Goal: Task Accomplishment & Management: Manage account settings

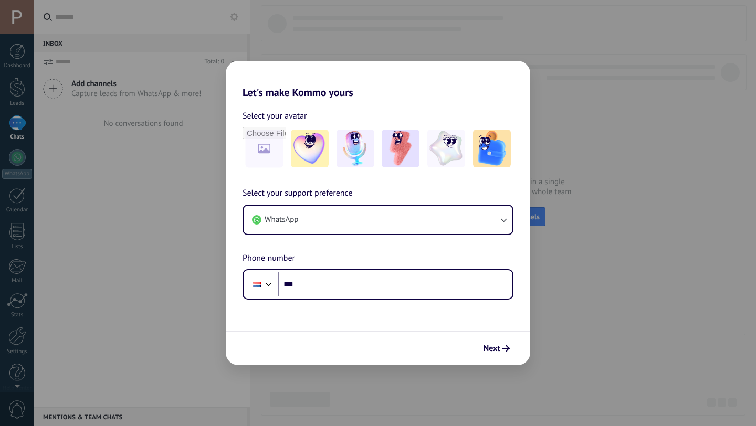
click at [588, 163] on div "Let's make Kommo yours Select your avatar Select your support preference WhatsA…" at bounding box center [378, 213] width 756 height 426
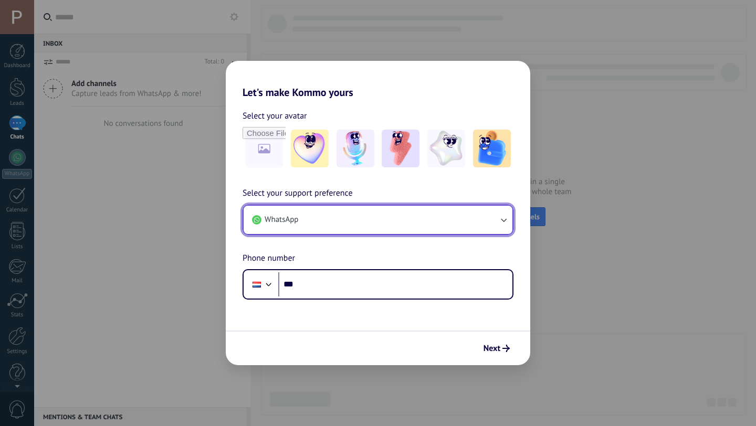
click at [363, 224] on button "WhatsApp" at bounding box center [378, 220] width 269 height 28
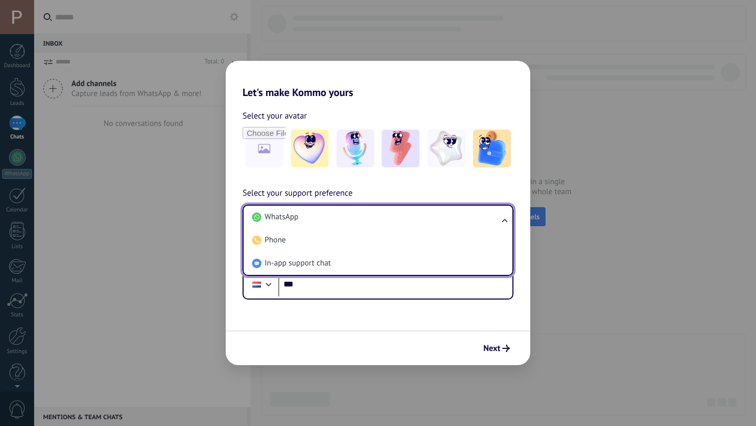
click at [366, 323] on form "Select your avatar Select your support preference WhatsApp WhatsApp Phone In-ap…" at bounding box center [378, 232] width 305 height 267
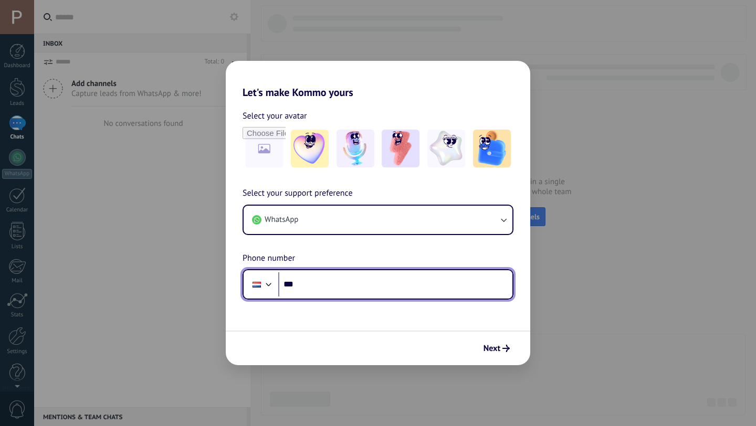
click at [367, 294] on input "***" at bounding box center [395, 285] width 234 height 24
type input "**********"
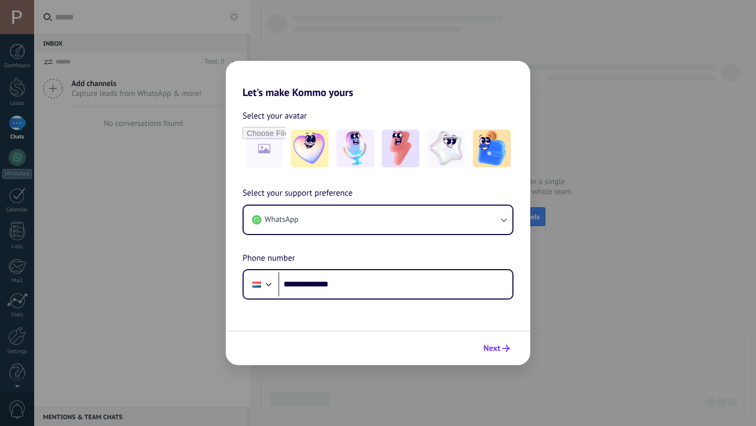
click at [505, 348] on icon "submit" at bounding box center [505, 348] width 7 height 7
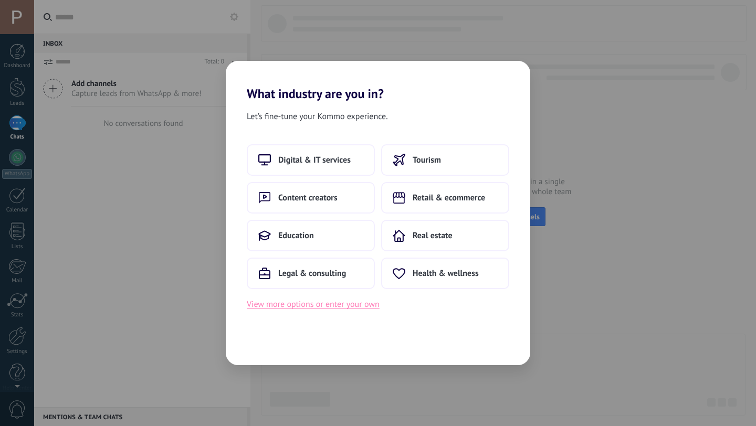
click at [328, 305] on button "View more options or enter your own" at bounding box center [313, 305] width 133 height 14
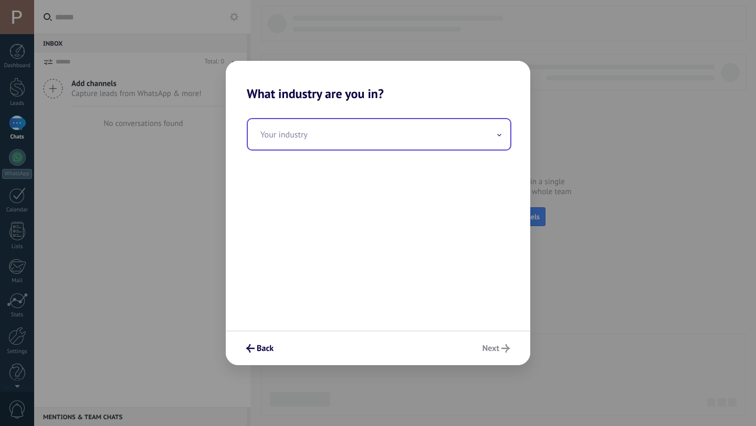
click at [320, 121] on input "text" at bounding box center [379, 134] width 263 height 30
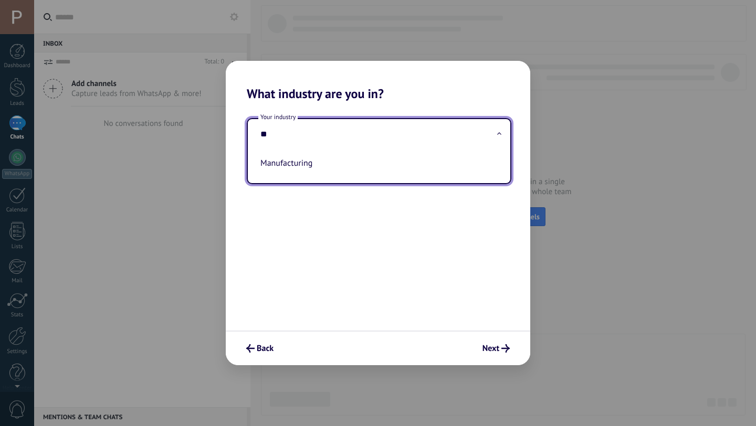
type input "*"
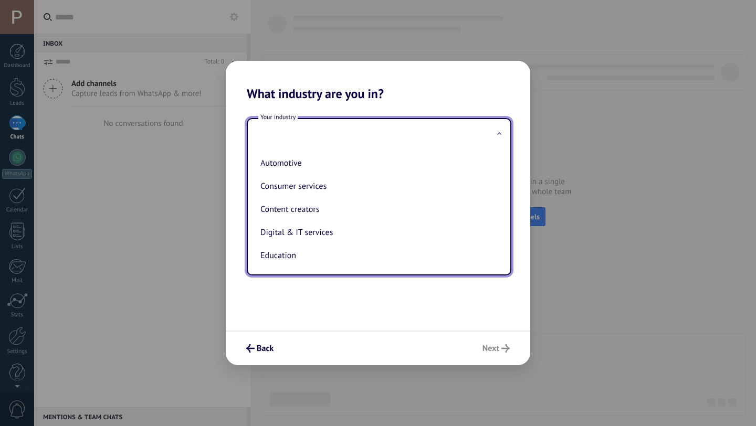
click at [361, 307] on div "Your industry Automotive Consumer services Content creators Digital & IT servic…" at bounding box center [378, 215] width 305 height 229
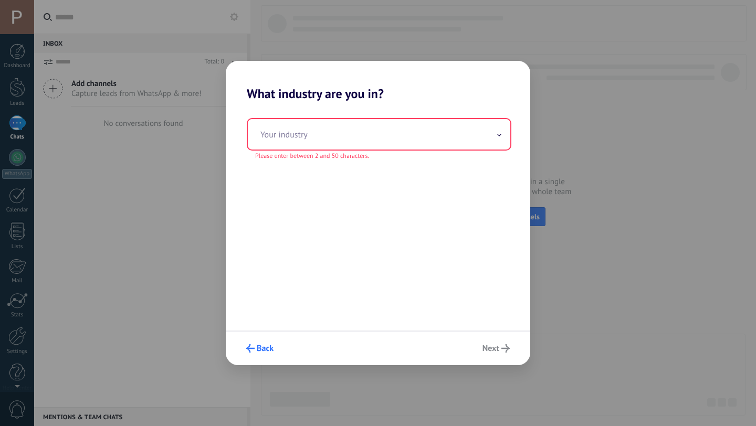
click at [264, 345] on span "Back" at bounding box center [265, 348] width 17 height 7
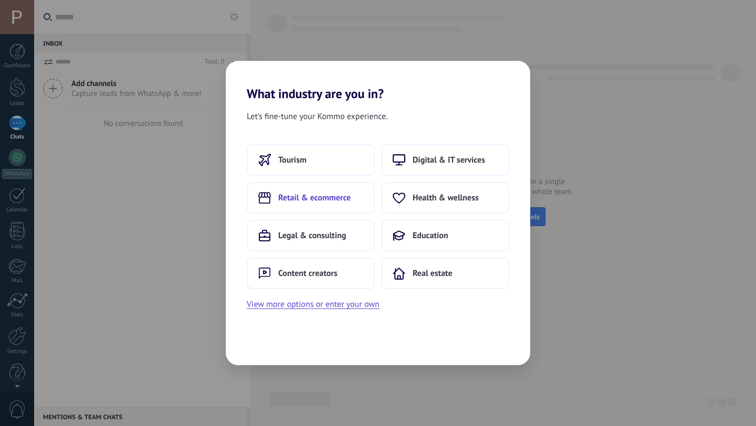
click at [335, 201] on span "Retail & ecommerce" at bounding box center [314, 198] width 72 height 11
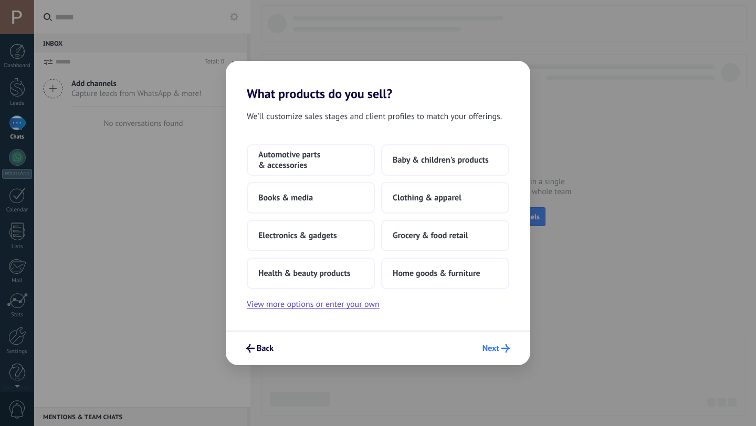
click at [494, 352] on span "Next" at bounding box center [491, 348] width 17 height 7
click at [516, 355] on div "Back Next" at bounding box center [378, 348] width 305 height 35
click at [505, 352] on icon "submit" at bounding box center [505, 348] width 8 height 8
click at [339, 302] on button "View more options or enter your own" at bounding box center [313, 305] width 133 height 14
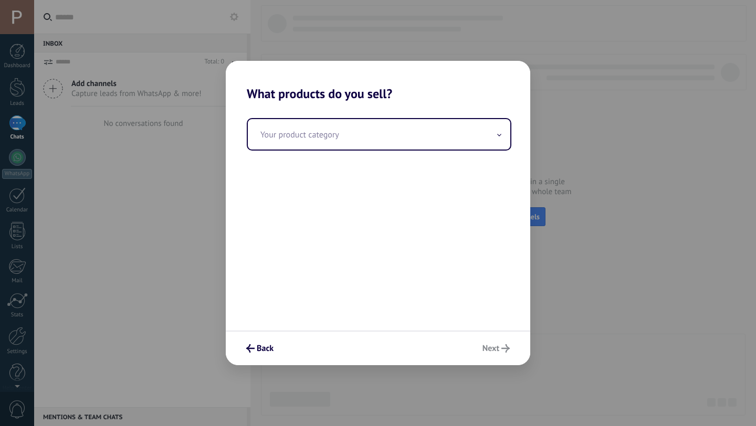
click at [345, 154] on div "Your product category" at bounding box center [378, 215] width 305 height 229
click at [352, 138] on input "text" at bounding box center [379, 134] width 263 height 30
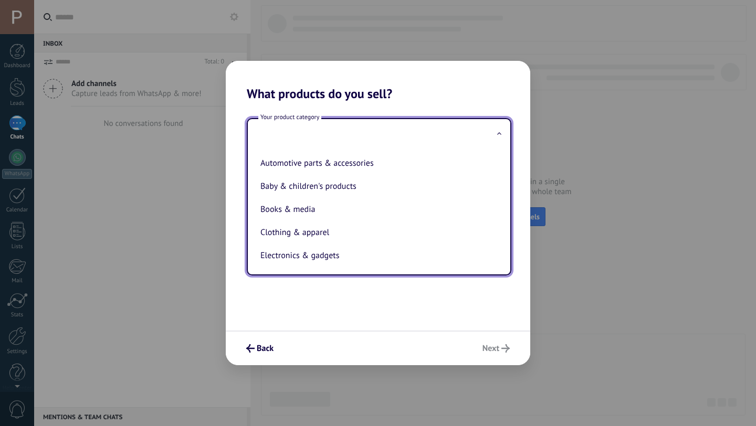
click at [329, 313] on div "Your product category Automotive parts & accessories Baby & children's products…" at bounding box center [378, 215] width 305 height 229
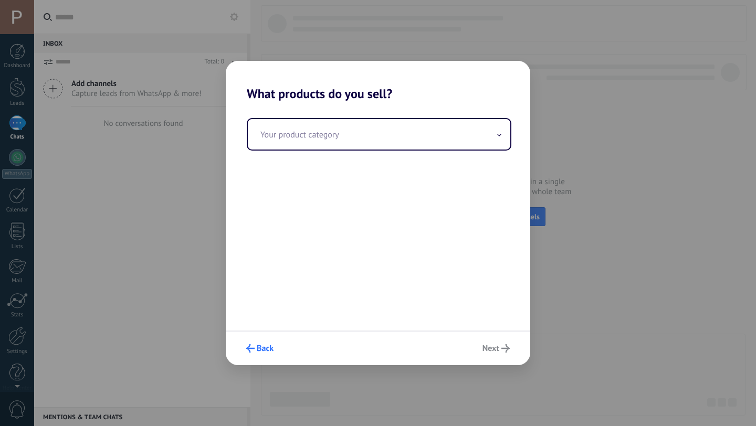
click at [243, 351] on button "Back" at bounding box center [260, 349] width 37 height 18
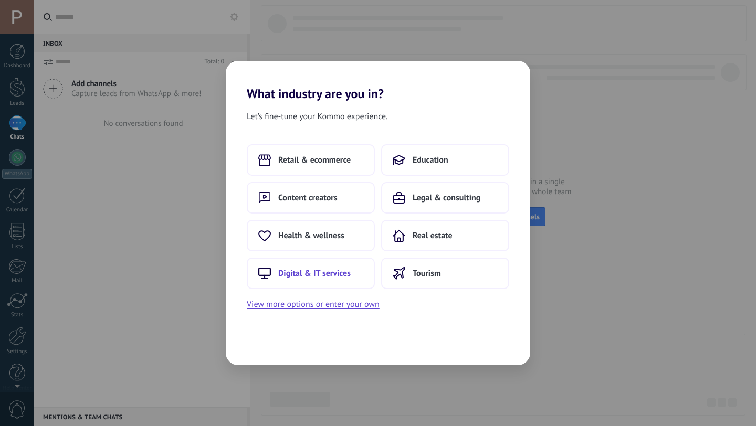
click at [322, 269] on span "Digital & IT services" at bounding box center [314, 273] width 72 height 11
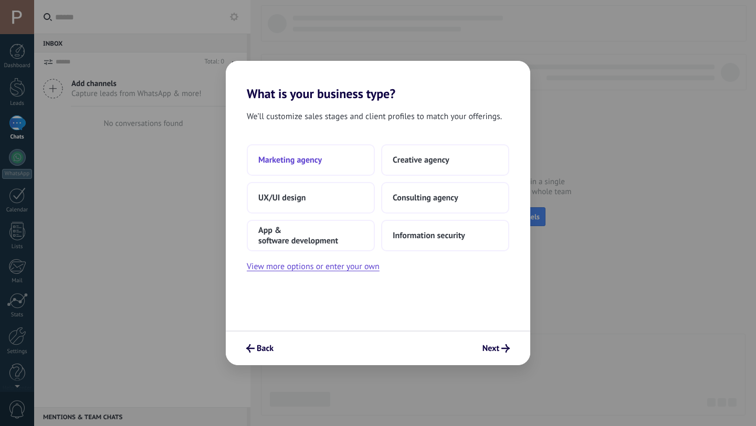
click at [322, 159] on button "Marketing agency" at bounding box center [311, 160] width 128 height 32
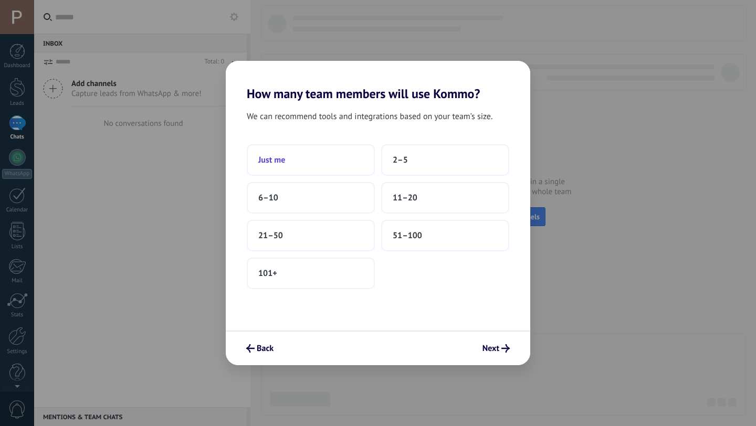
click at [341, 161] on button "Just me" at bounding box center [311, 160] width 128 height 32
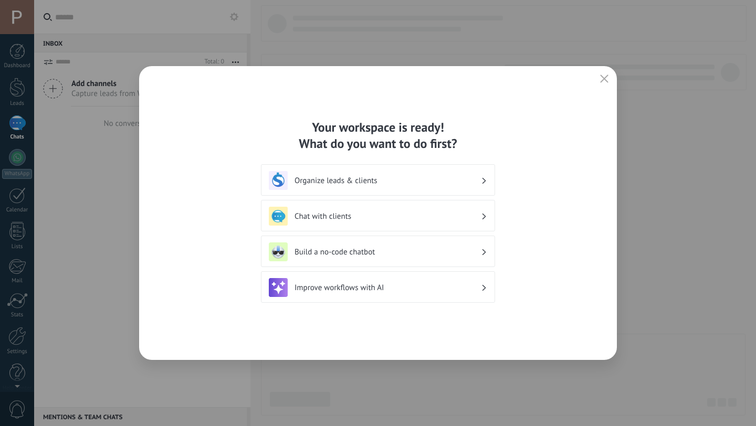
click at [479, 179] on h3 "Organize leads & clients" at bounding box center [388, 181] width 186 height 10
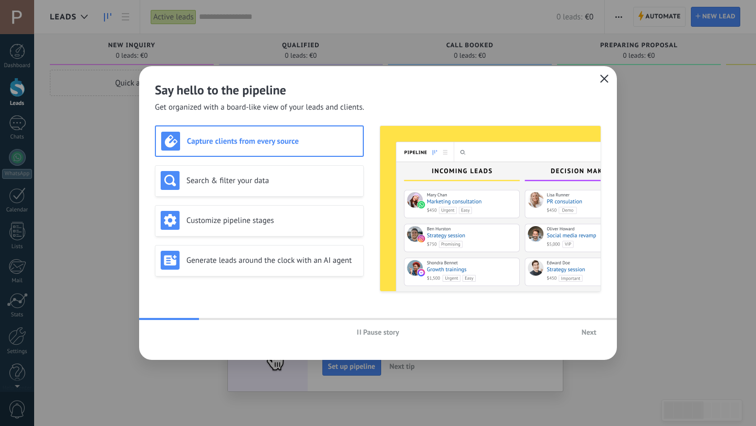
click at [607, 80] on icon "button" at bounding box center [604, 79] width 8 height 8
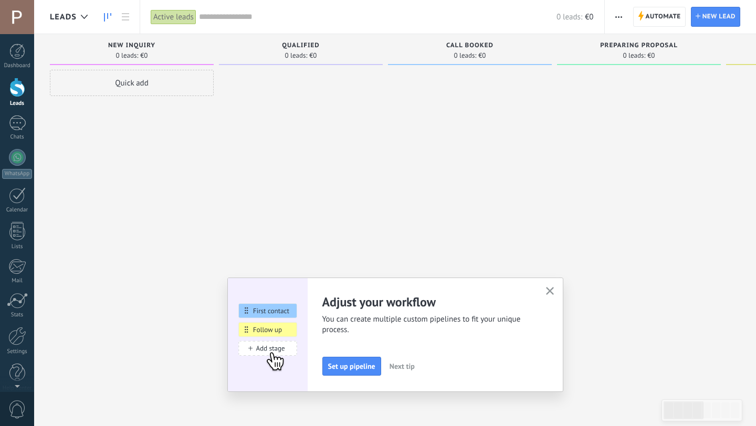
scroll to position [11, 0]
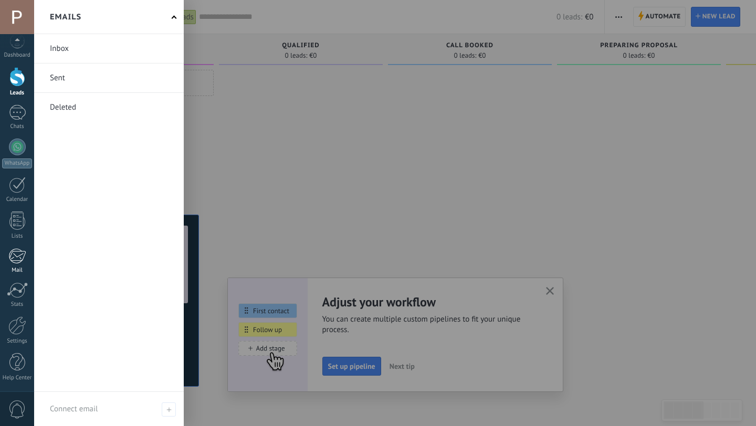
click at [19, 261] on div at bounding box center [16, 256] width 17 height 16
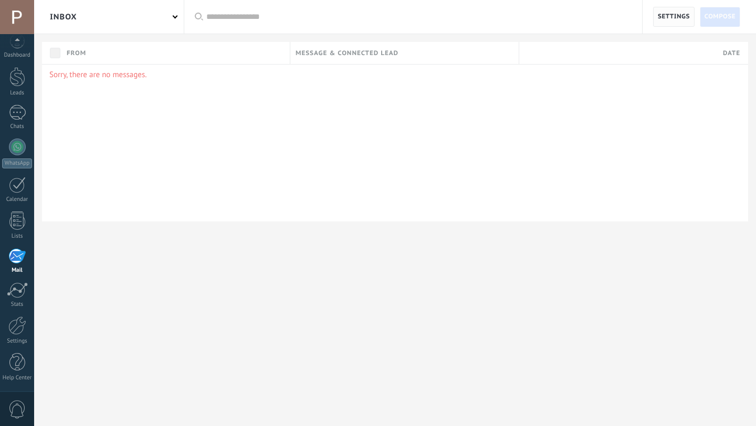
click at [679, 17] on span "Settings" at bounding box center [674, 16] width 32 height 19
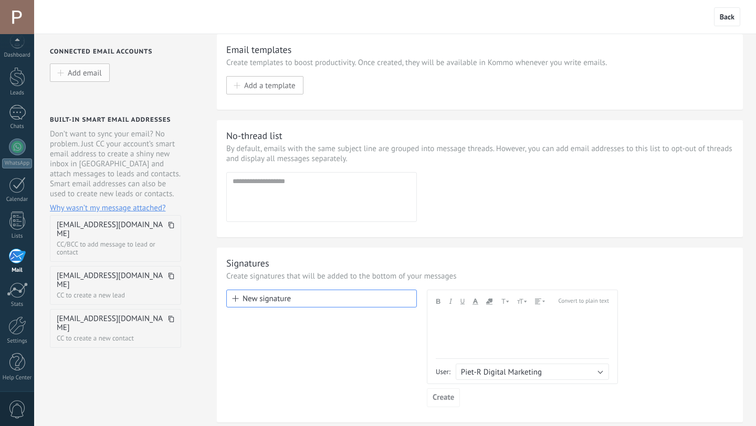
click at [102, 70] on button "Add email" at bounding box center [80, 73] width 60 height 18
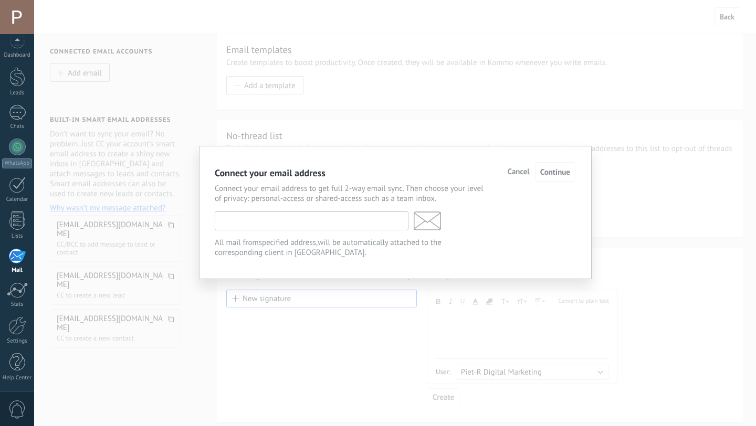
click at [265, 230] on input "text" at bounding box center [312, 221] width 194 height 19
type input "**********"
click at [567, 173] on span "Continue" at bounding box center [555, 172] width 30 height 10
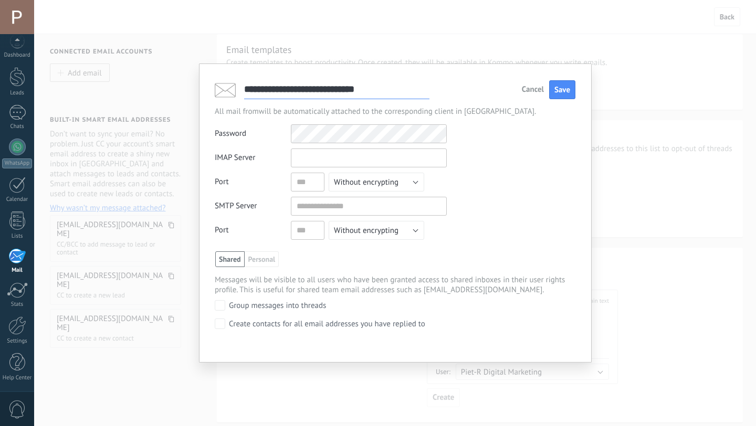
click at [327, 160] on input "text" at bounding box center [369, 158] width 156 height 19
type input "**********"
click at [328, 203] on input "text" at bounding box center [369, 206] width 156 height 19
paste input "**********"
type input "**********"
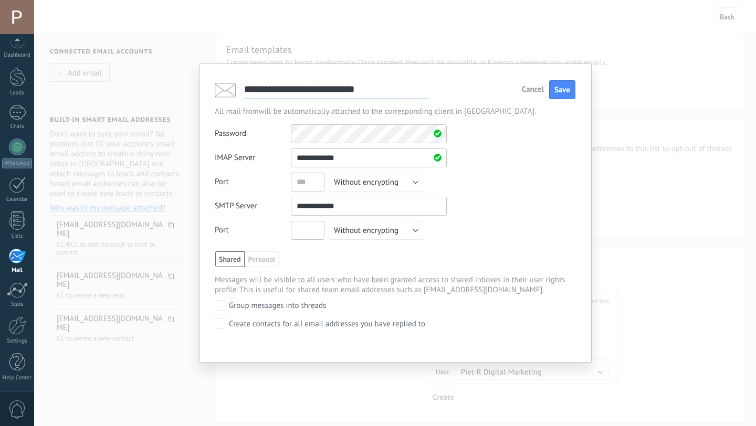
click at [309, 232] on input "text" at bounding box center [308, 230] width 34 height 19
type input "***"
click at [396, 231] on span "Without encrypting" at bounding box center [366, 231] width 65 height 10
click at [468, 259] on div "Shared Personal Piet-R Digital Marketing Share with administrator" at bounding box center [395, 259] width 360 height 16
click at [403, 175] on button "Without encrypting" at bounding box center [377, 182] width 96 height 19
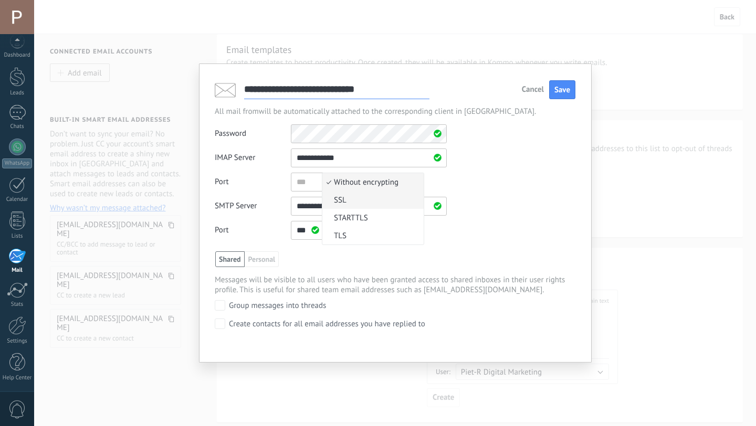
click at [379, 199] on span "SSL" at bounding box center [371, 200] width 98 height 10
click at [364, 233] on span "Without encrypting" at bounding box center [366, 231] width 65 height 10
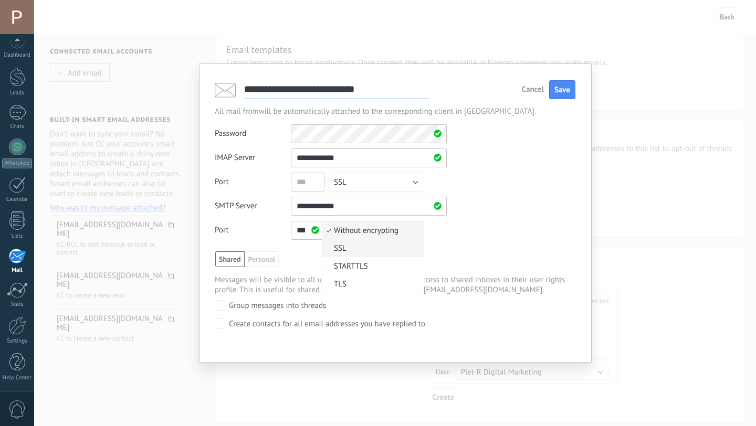
click at [358, 249] on span "SSL" at bounding box center [371, 249] width 98 height 10
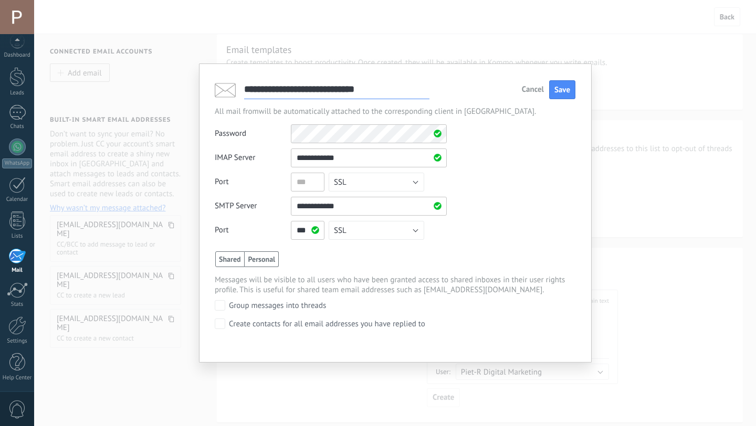
click at [275, 264] on span "Personal" at bounding box center [262, 259] width 35 height 16
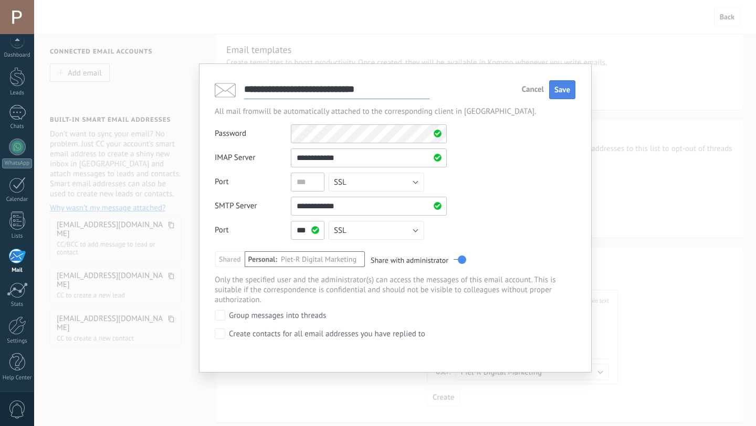
click at [557, 93] on span "Save" at bounding box center [562, 90] width 16 height 10
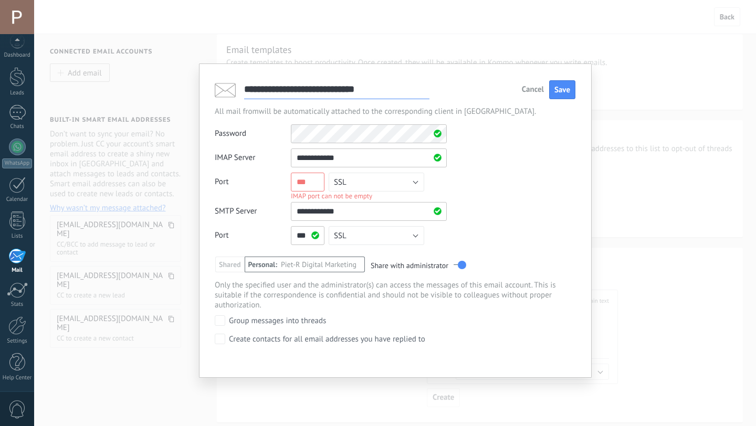
click at [306, 187] on input "text" at bounding box center [308, 182] width 34 height 19
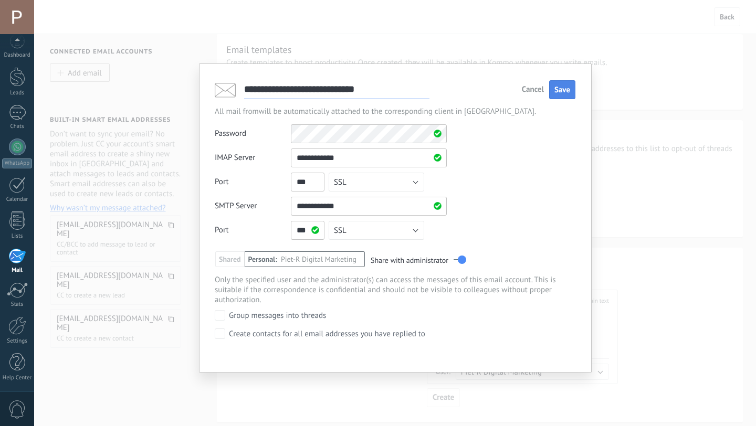
type input "***"
click at [562, 91] on span "Save" at bounding box center [562, 90] width 16 height 10
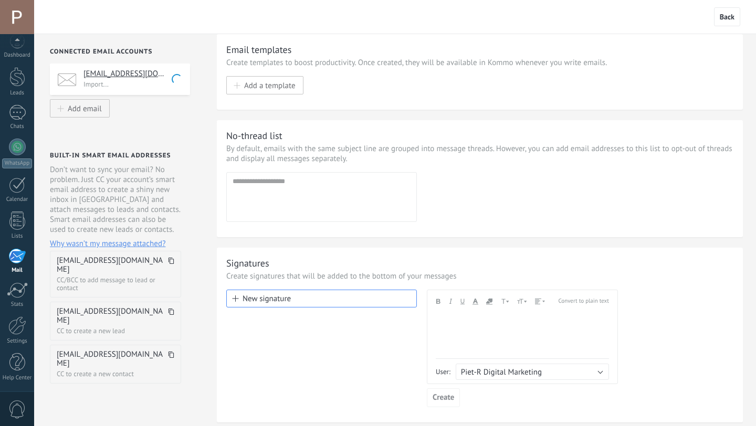
click at [124, 73] on h4 "[EMAIL_ADDRESS][DOMAIN_NAME]" at bounding box center [132, 74] width 99 height 11
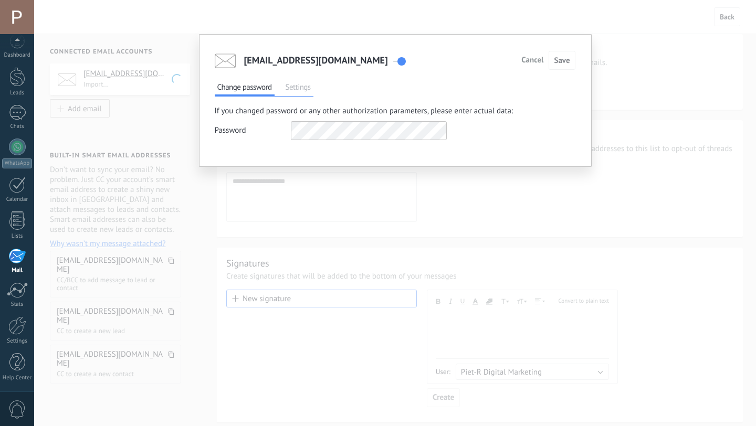
click at [646, 127] on div "[EMAIL_ADDRESS][DOMAIN_NAME] Cancel Save Change password Settings If you change…" at bounding box center [395, 213] width 722 height 426
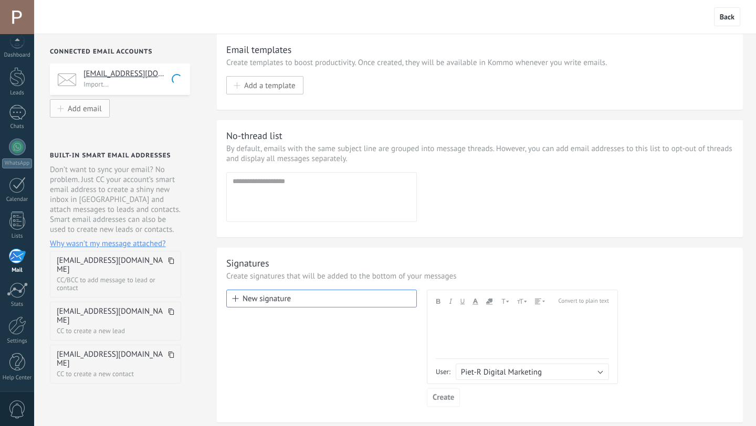
click at [95, 113] on span "Add email" at bounding box center [85, 108] width 34 height 9
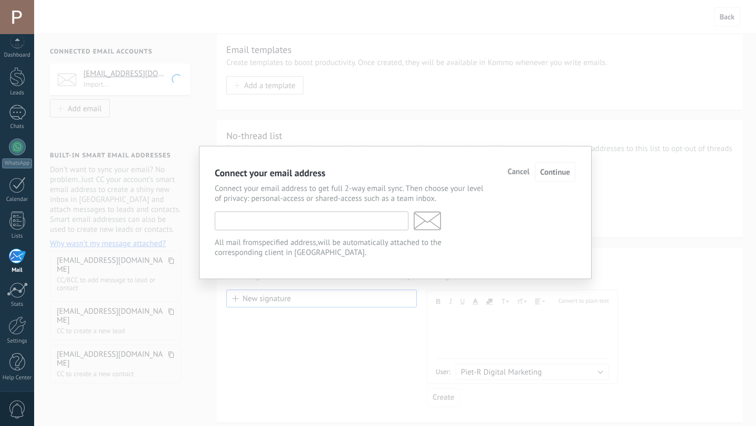
click at [318, 223] on input "text" at bounding box center [312, 221] width 194 height 19
type input "**********"
click at [560, 176] on span "Continue" at bounding box center [555, 172] width 30 height 10
click at [559, 176] on span "Continue" at bounding box center [555, 172] width 30 height 10
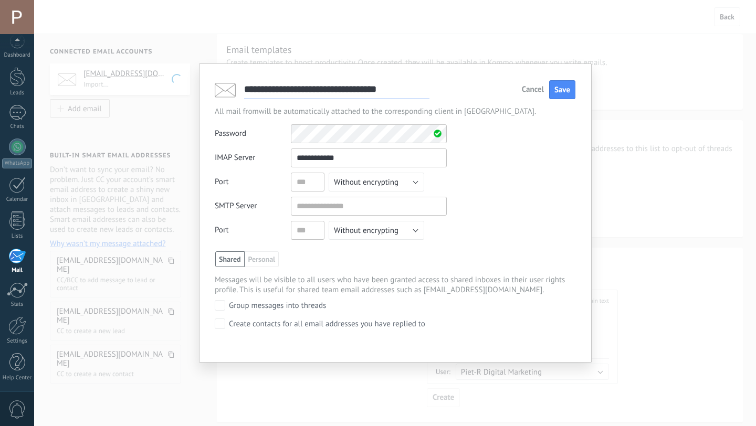
type input "**********"
click at [346, 208] on input "text" at bounding box center [369, 206] width 156 height 19
paste input "**********"
type input "**********"
click at [311, 188] on input "text" at bounding box center [308, 182] width 34 height 19
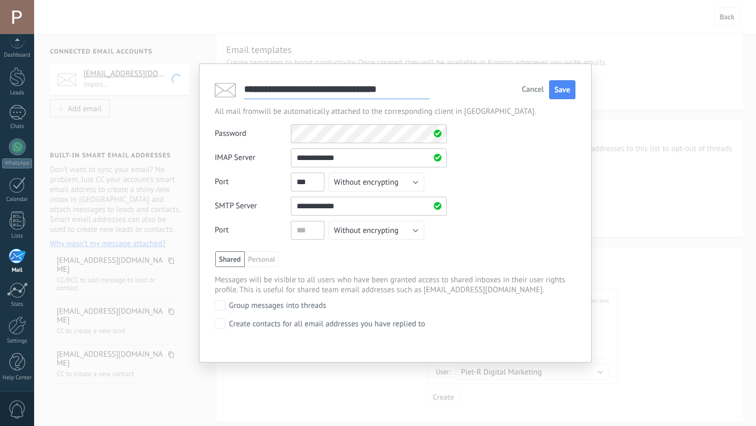
type input "***"
click at [368, 182] on span "Without encrypting" at bounding box center [366, 182] width 65 height 10
click at [363, 201] on span "SSL" at bounding box center [371, 200] width 98 height 10
click at [307, 233] on input "text" at bounding box center [308, 230] width 34 height 19
type input "***"
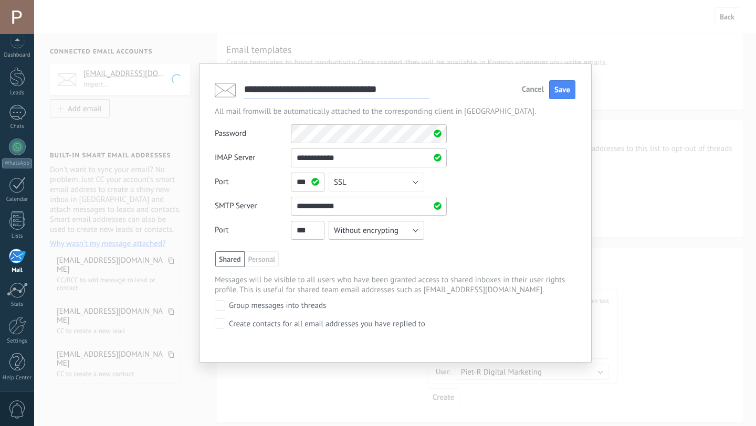
click at [389, 230] on span "Without encrypting" at bounding box center [366, 231] width 65 height 10
click at [376, 256] on li "SSL" at bounding box center [372, 248] width 101 height 18
click at [266, 261] on span "Personal" at bounding box center [262, 259] width 35 height 16
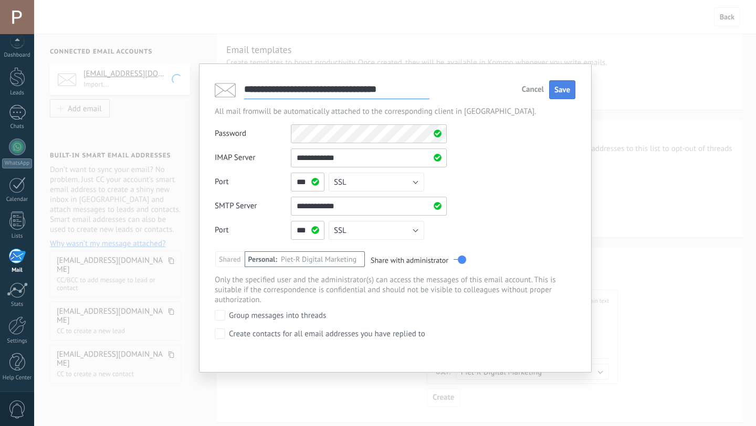
click at [573, 88] on button "Save" at bounding box center [562, 89] width 26 height 19
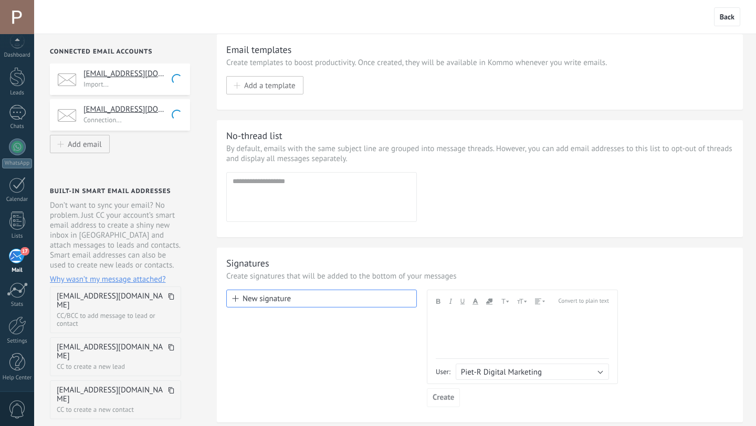
click at [146, 75] on h4 "[EMAIL_ADDRESS][DOMAIN_NAME]" at bounding box center [132, 74] width 99 height 11
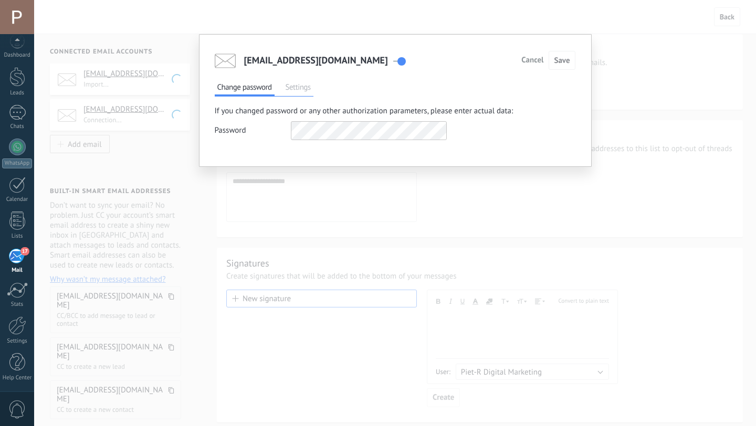
click at [334, 172] on div "[EMAIL_ADDRESS][DOMAIN_NAME] Cancel Save Change password Settings If you change…" at bounding box center [395, 213] width 722 height 426
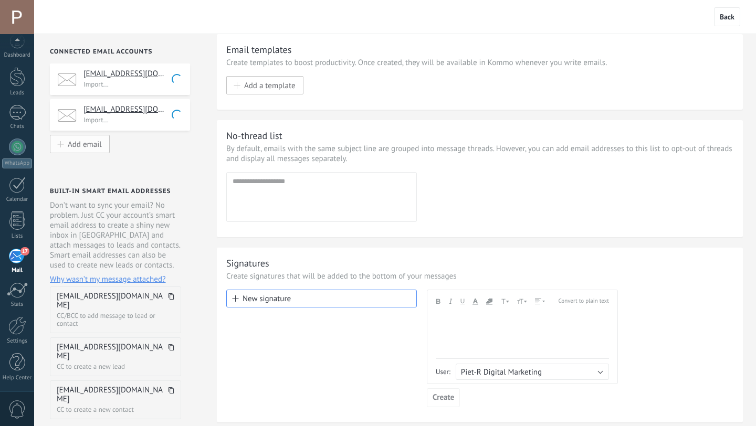
click at [89, 142] on span "Add email" at bounding box center [85, 144] width 34 height 9
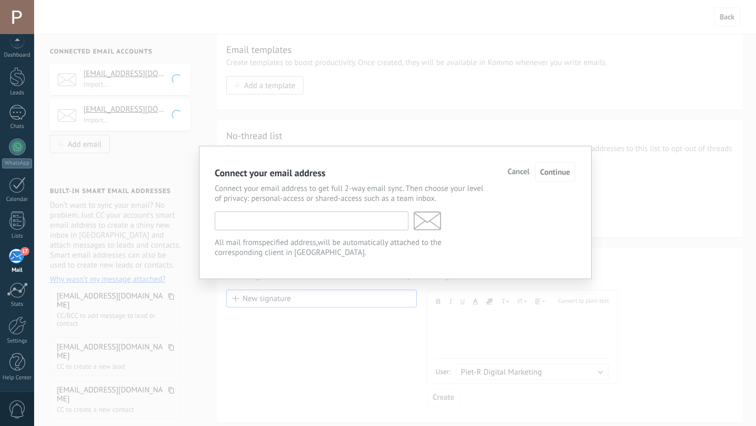
click at [226, 214] on input "text" at bounding box center [312, 221] width 194 height 19
type input "**********"
click at [567, 180] on button "Continue" at bounding box center [555, 171] width 40 height 19
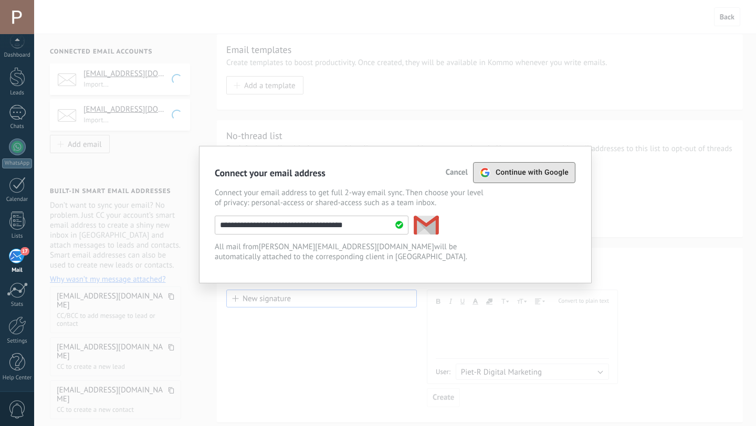
click at [565, 173] on span "Continue with Google" at bounding box center [532, 173] width 73 height 8
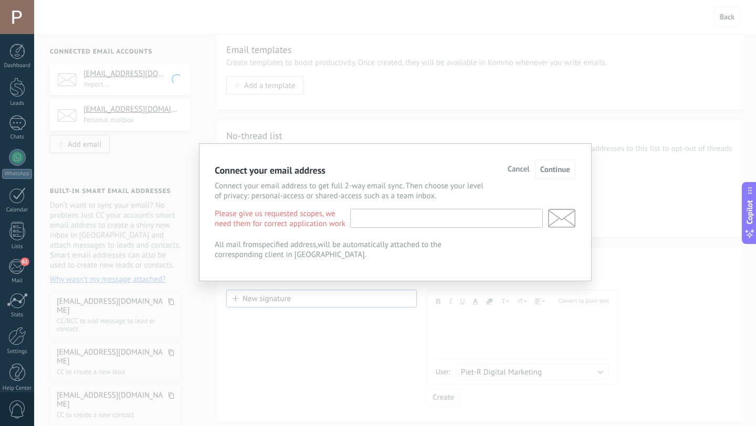
click at [368, 225] on input "text" at bounding box center [446, 218] width 193 height 19
click at [498, 219] on input "text" at bounding box center [446, 218] width 193 height 19
click at [556, 173] on span "Continue" at bounding box center [555, 170] width 30 height 10
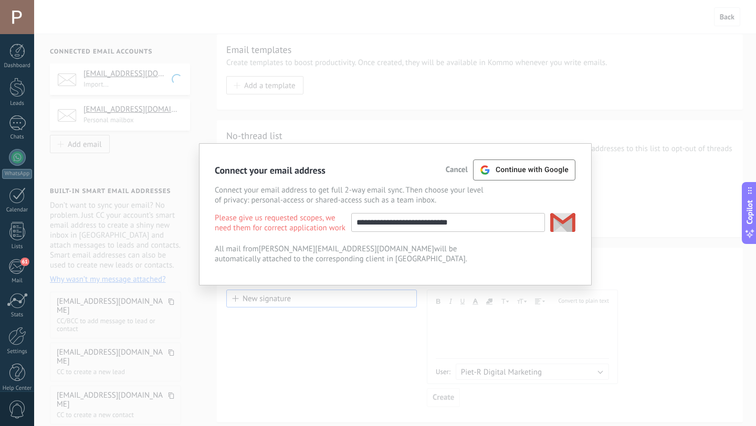
click at [384, 224] on input "**********" at bounding box center [448, 222] width 194 height 19
type input "**********"
click at [508, 169] on span "Continue with Google" at bounding box center [532, 170] width 73 height 8
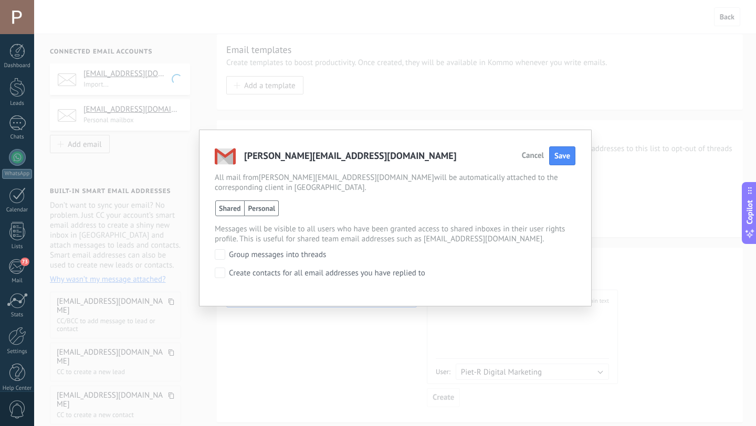
click at [255, 212] on span "Personal" at bounding box center [262, 209] width 35 height 16
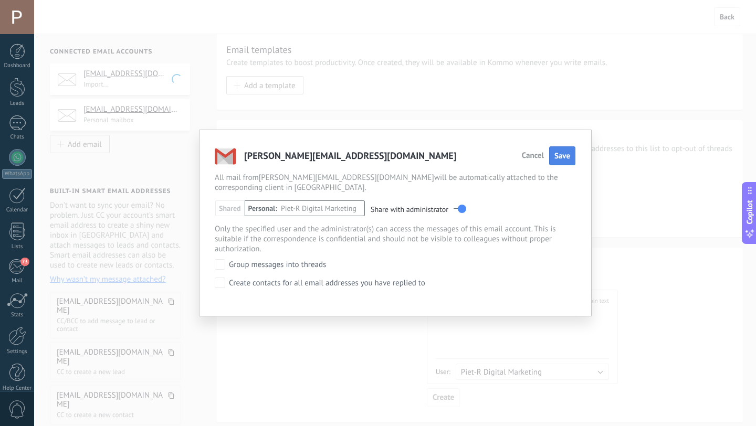
click at [552, 161] on button "Save" at bounding box center [562, 155] width 26 height 19
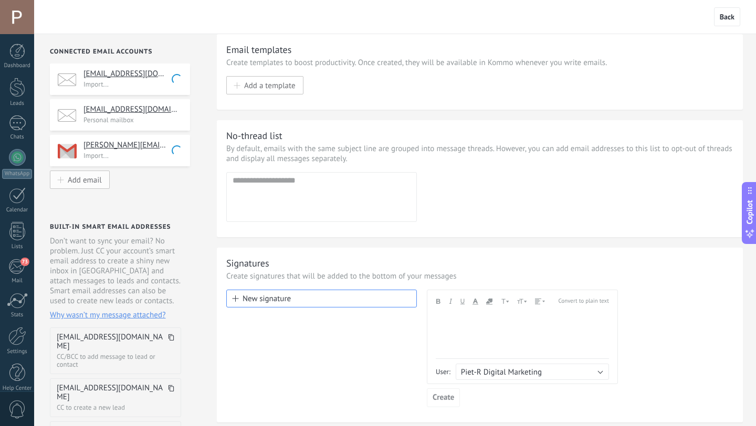
click at [88, 188] on button "Add email" at bounding box center [80, 180] width 60 height 18
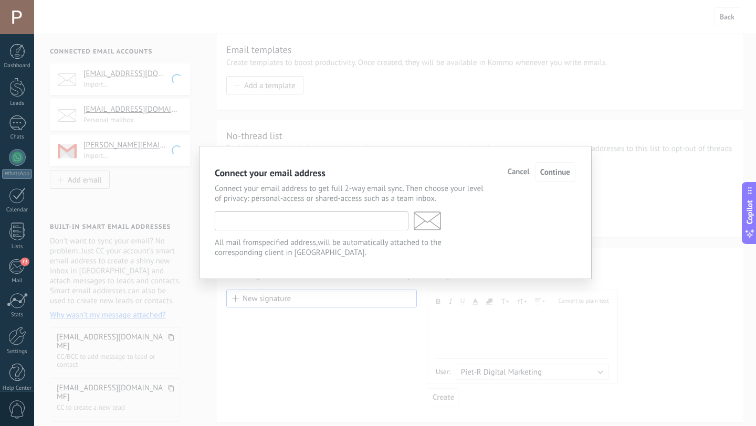
click at [373, 222] on input "text" at bounding box center [312, 221] width 194 height 19
type input "**********"
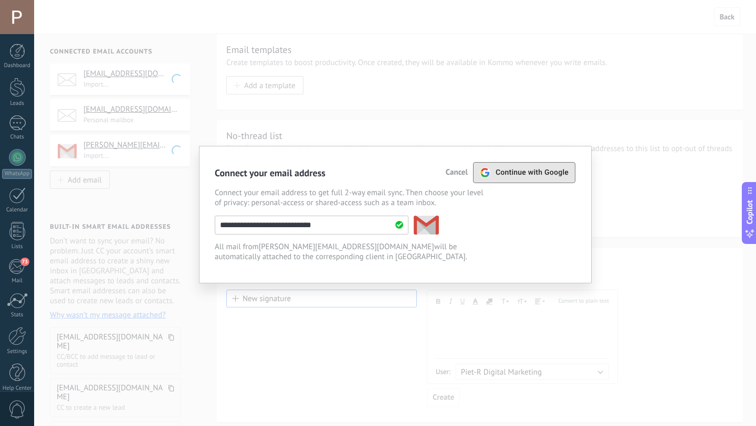
click at [550, 174] on span "Continue with Google" at bounding box center [532, 173] width 73 height 8
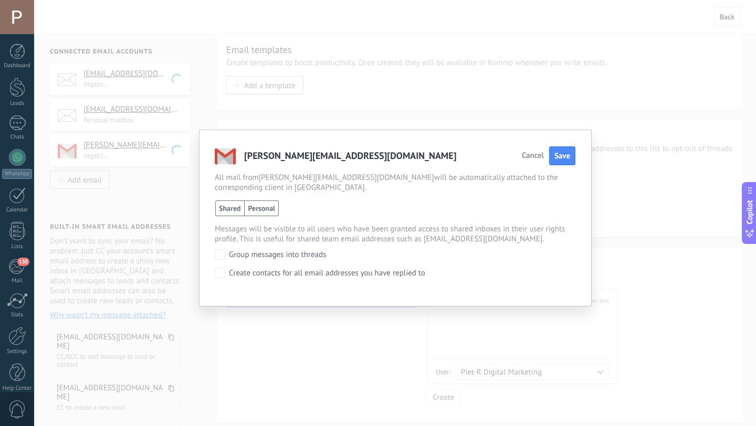
click at [256, 206] on span "Personal" at bounding box center [262, 209] width 35 height 16
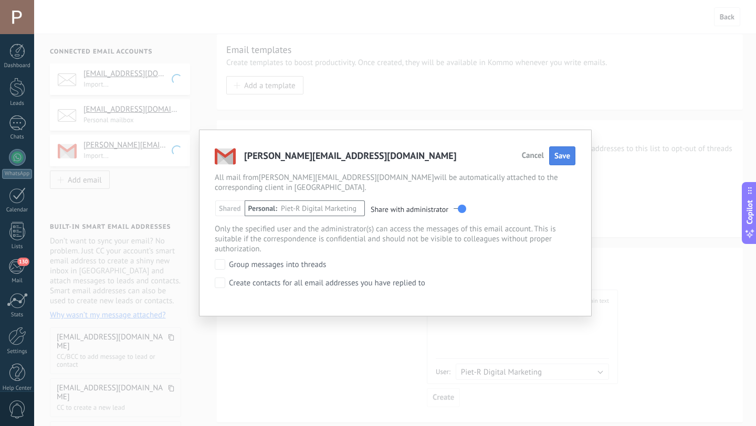
click at [553, 156] on button "Save" at bounding box center [562, 155] width 26 height 19
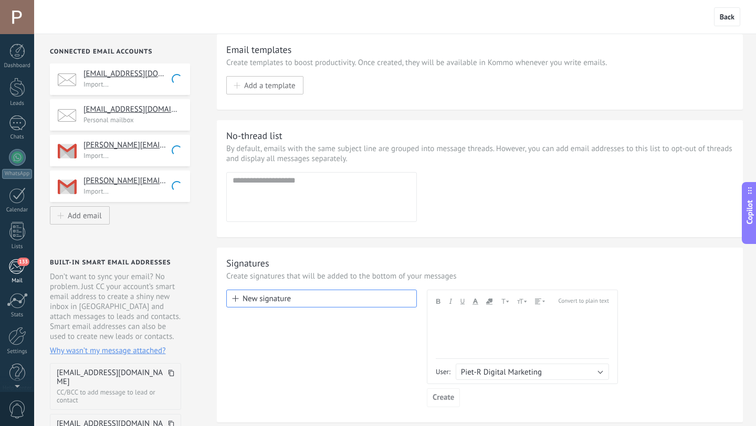
click at [23, 264] on span "133" at bounding box center [23, 262] width 12 height 8
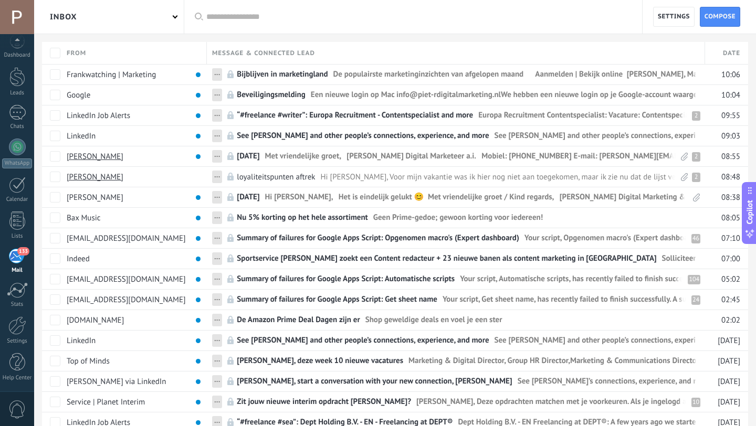
click at [165, 15] on div "Inbox" at bounding box center [109, 17] width 150 height 34
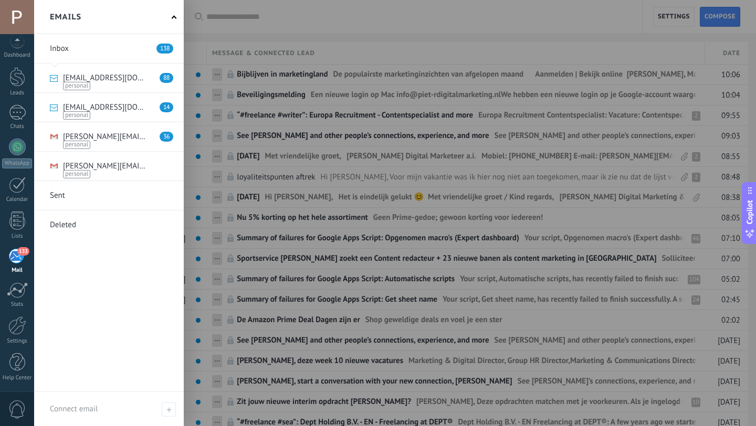
click at [127, 50] on link at bounding box center [109, 48] width 150 height 29
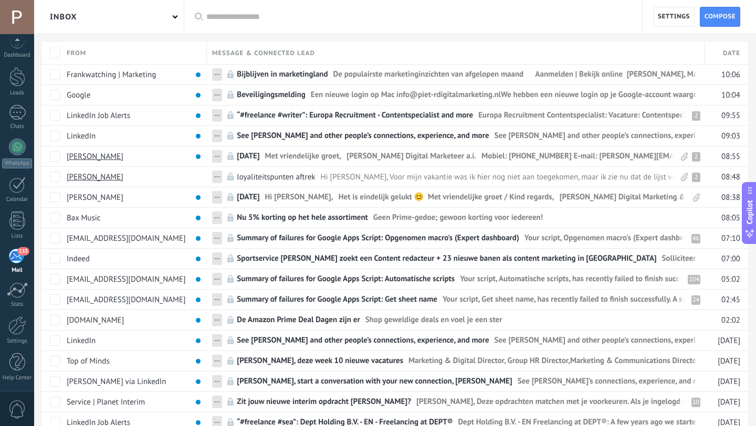
click at [168, 11] on div "Inbox" at bounding box center [109, 17] width 150 height 34
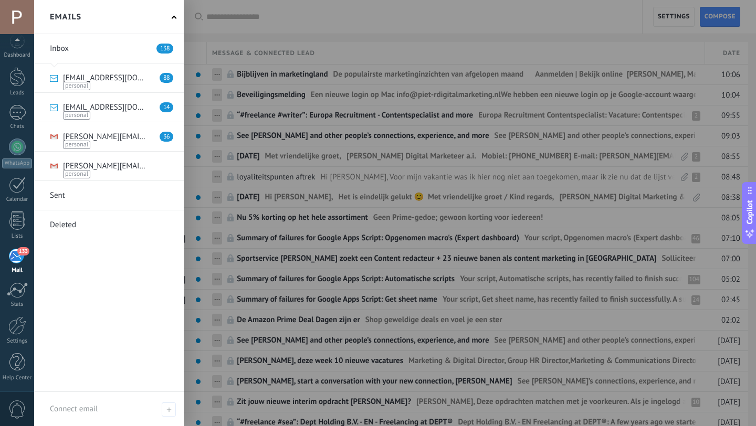
click at [109, 73] on link at bounding box center [109, 78] width 150 height 29
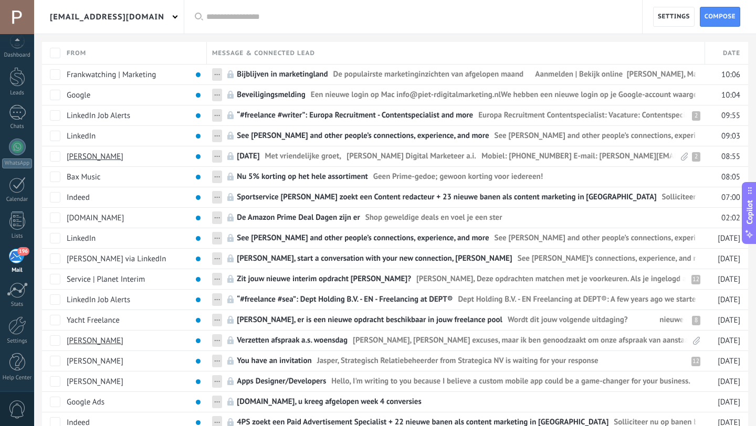
click at [127, 22] on div "[EMAIL_ADDRESS][DOMAIN_NAME]" at bounding box center [106, 17] width 113 height 34
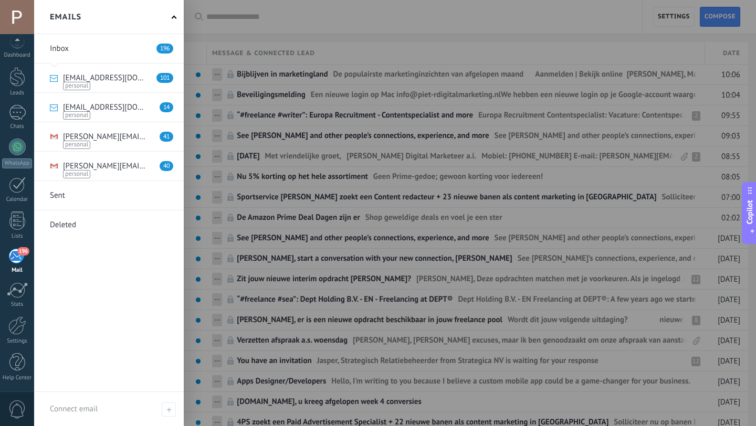
click at [95, 50] on link at bounding box center [109, 48] width 150 height 29
